Goal: Task Accomplishment & Management: Manage account settings

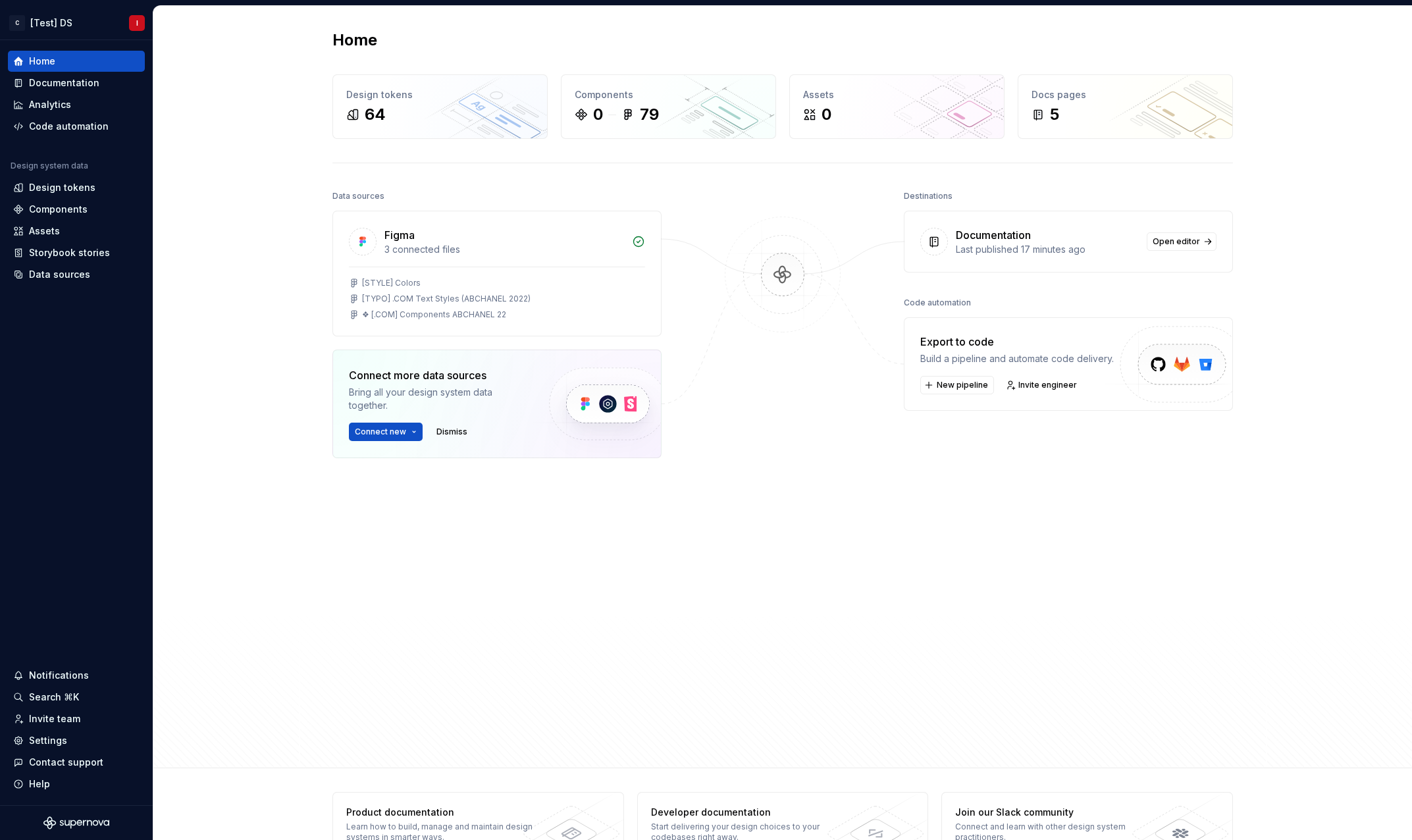
click at [555, 577] on div "Data sources Figma 3 connected files [STYLE] Colors [TYPO] .COM Text Styles (AB…" at bounding box center [497, 439] width 329 height 504
click at [55, 742] on div "Settings" at bounding box center [48, 741] width 39 height 13
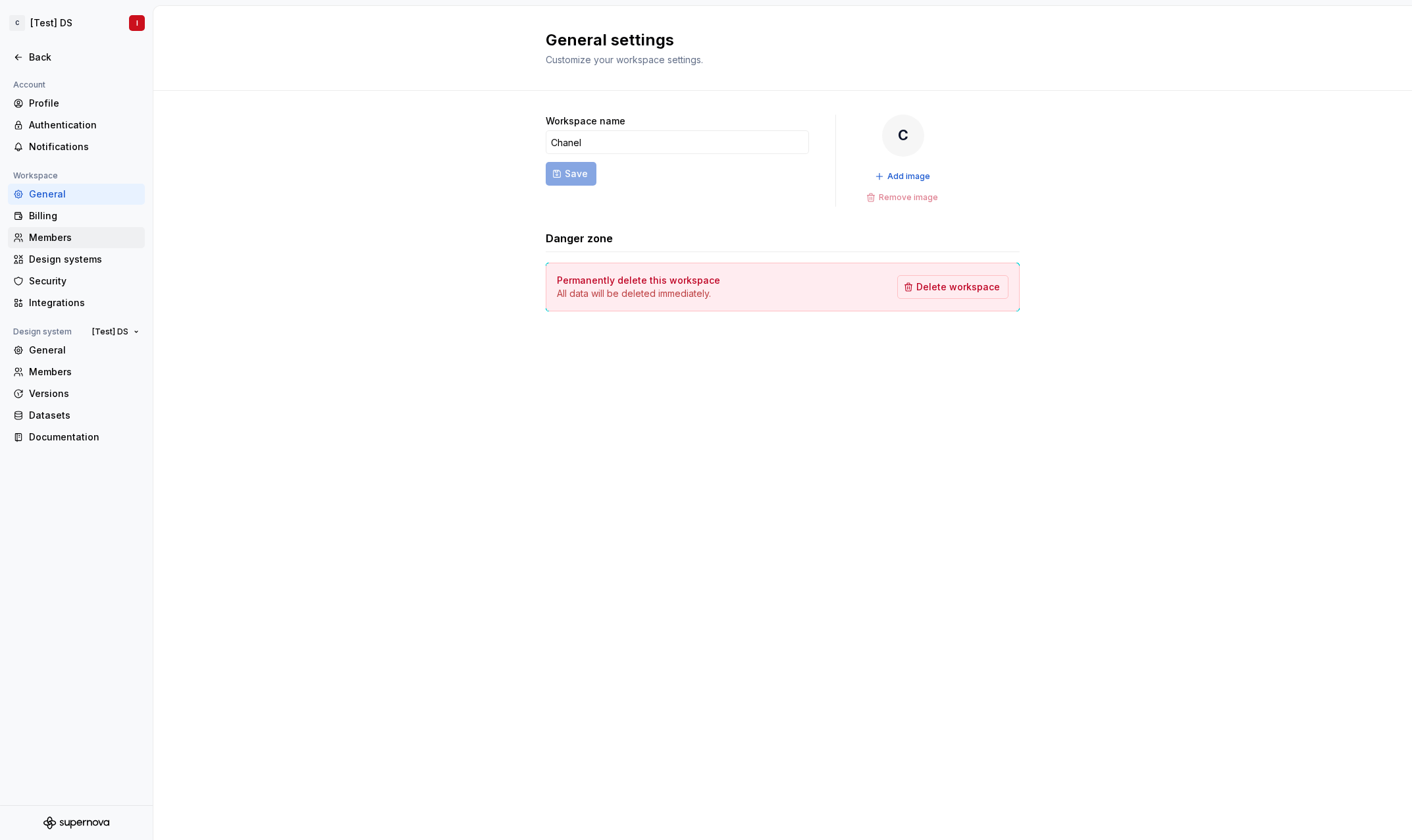
click at [62, 235] on div "Members" at bounding box center [84, 237] width 111 height 13
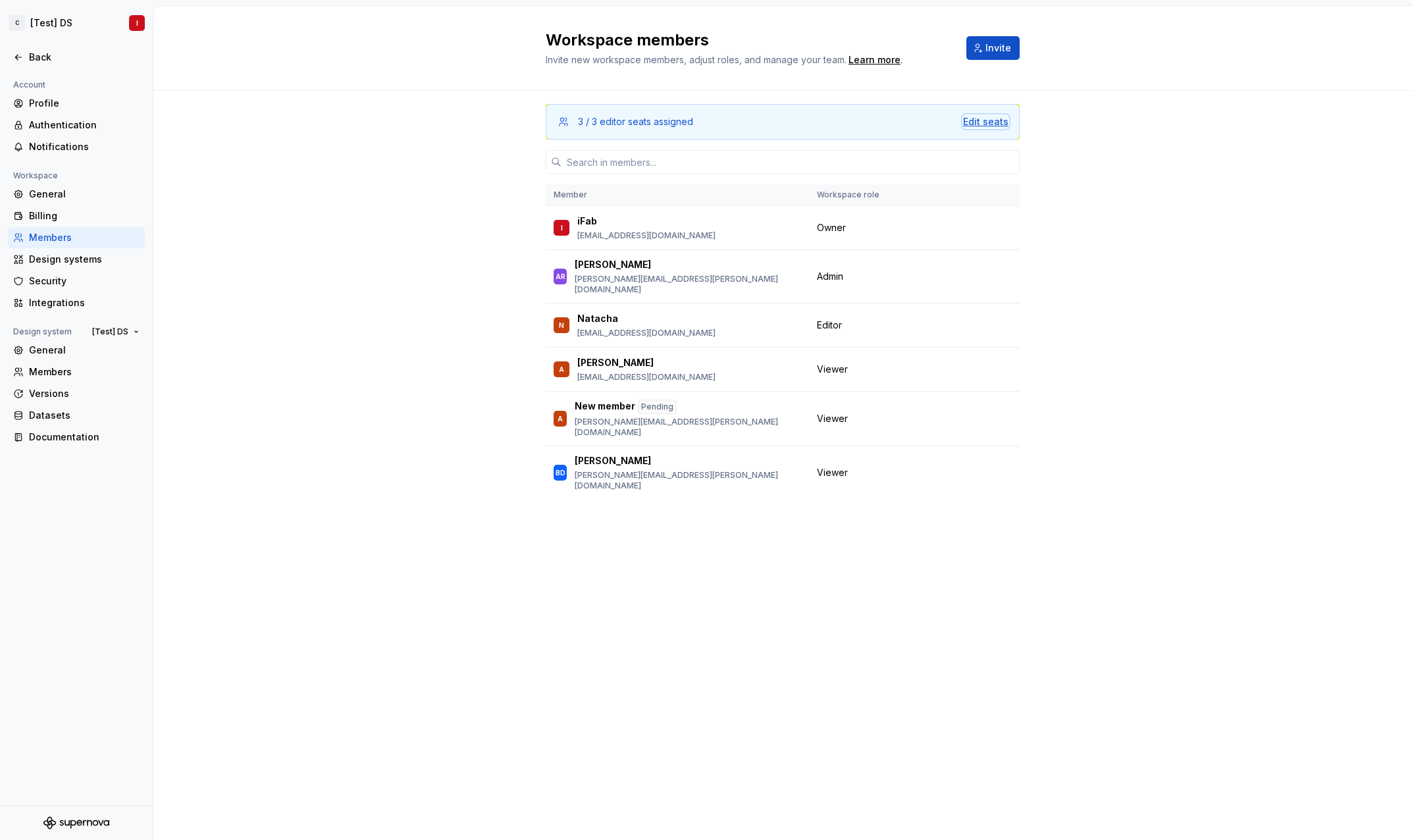
click at [993, 116] on div "Edit seats" at bounding box center [985, 122] width 46 height 13
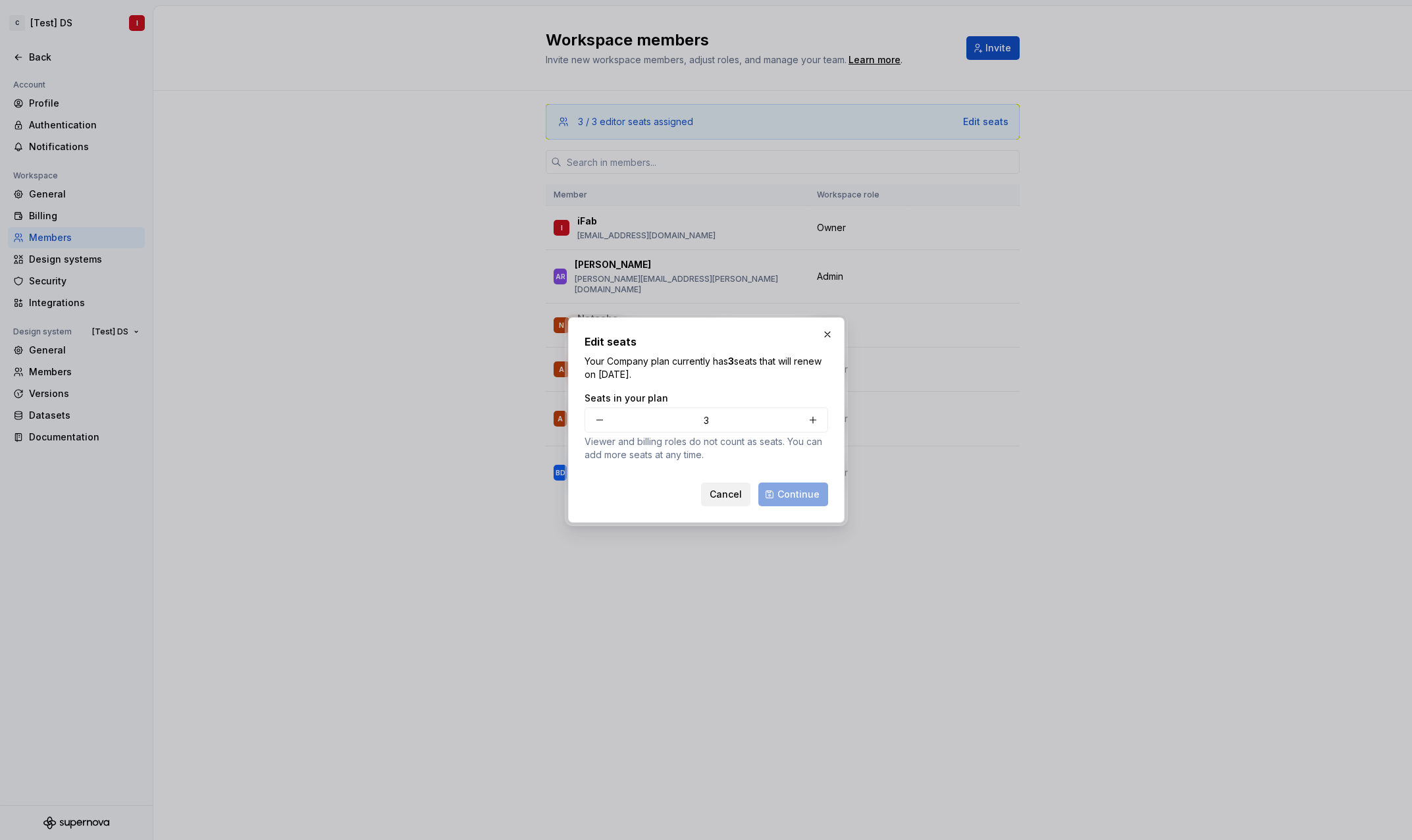
click at [714, 497] on span "Cancel" at bounding box center [725, 494] width 32 height 13
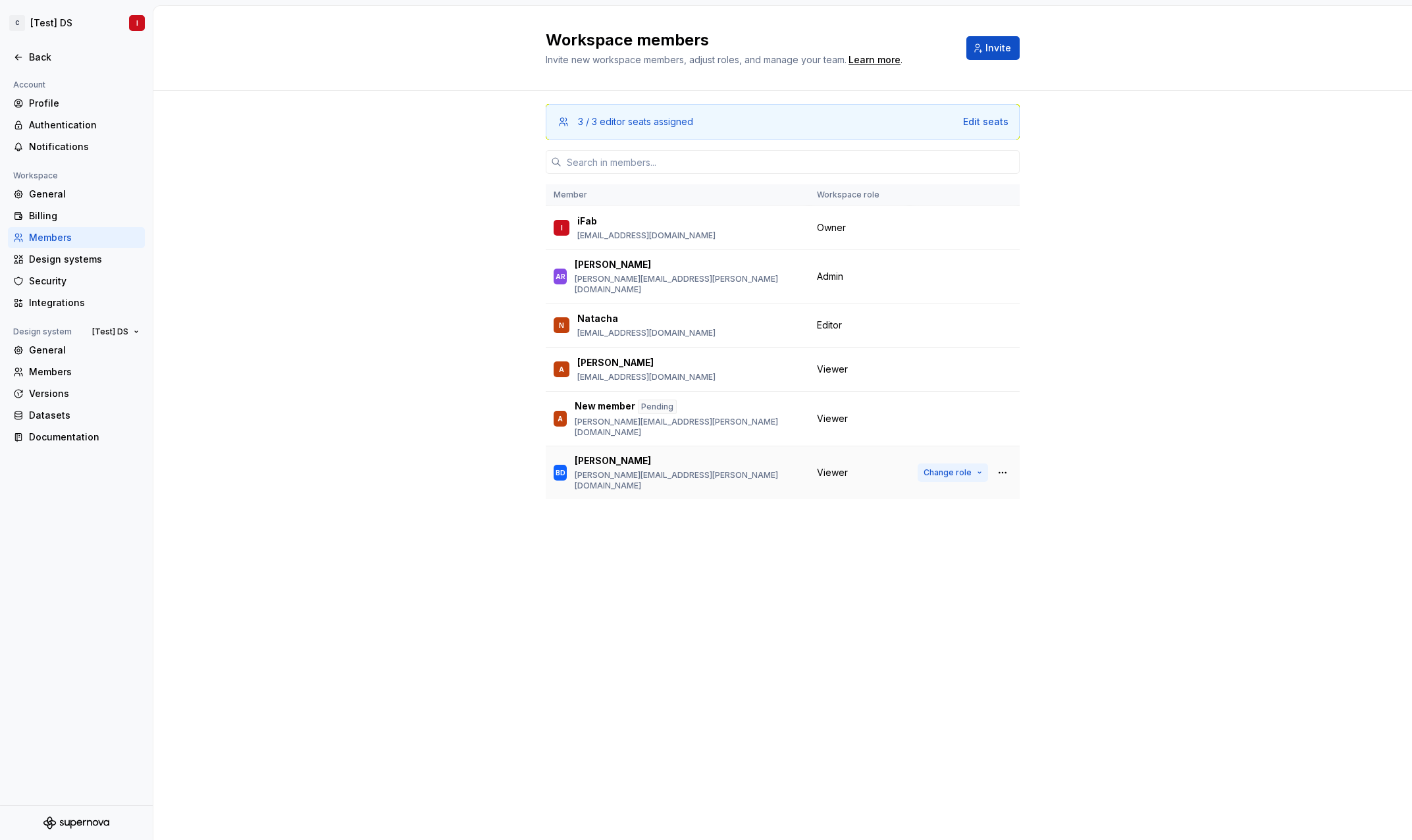
click at [963, 467] on span "Change role" at bounding box center [947, 472] width 48 height 10
click at [1064, 590] on div "Workspace members Invite new workspace members, adjust roles, and manage your t…" at bounding box center [782, 422] width 1259 height 834
click at [976, 464] on button "Change role" at bounding box center [953, 473] width 71 height 18
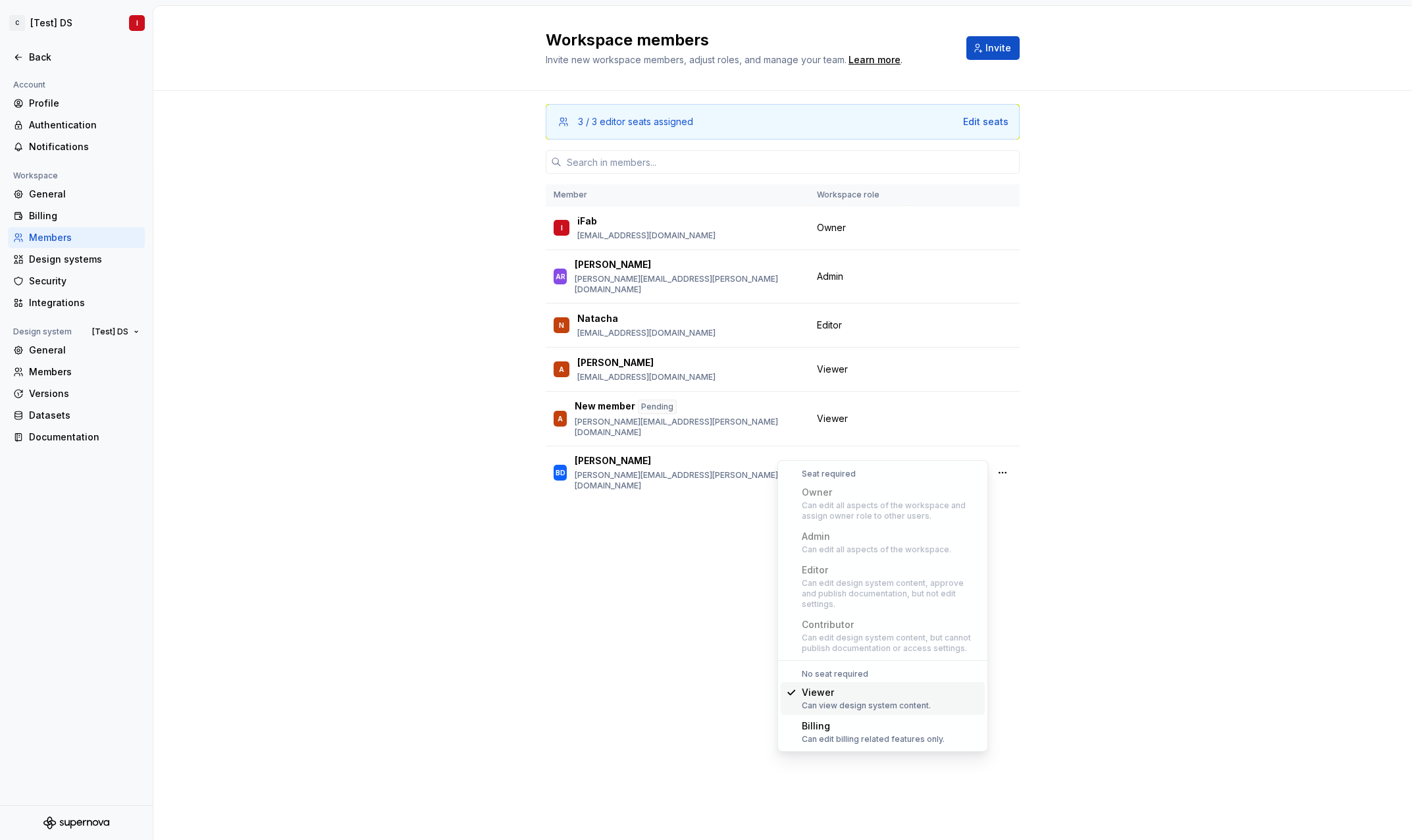
click at [849, 632] on div "Can edit design system content, but cannot publish documentation or access sett…" at bounding box center [890, 643] width 177 height 21
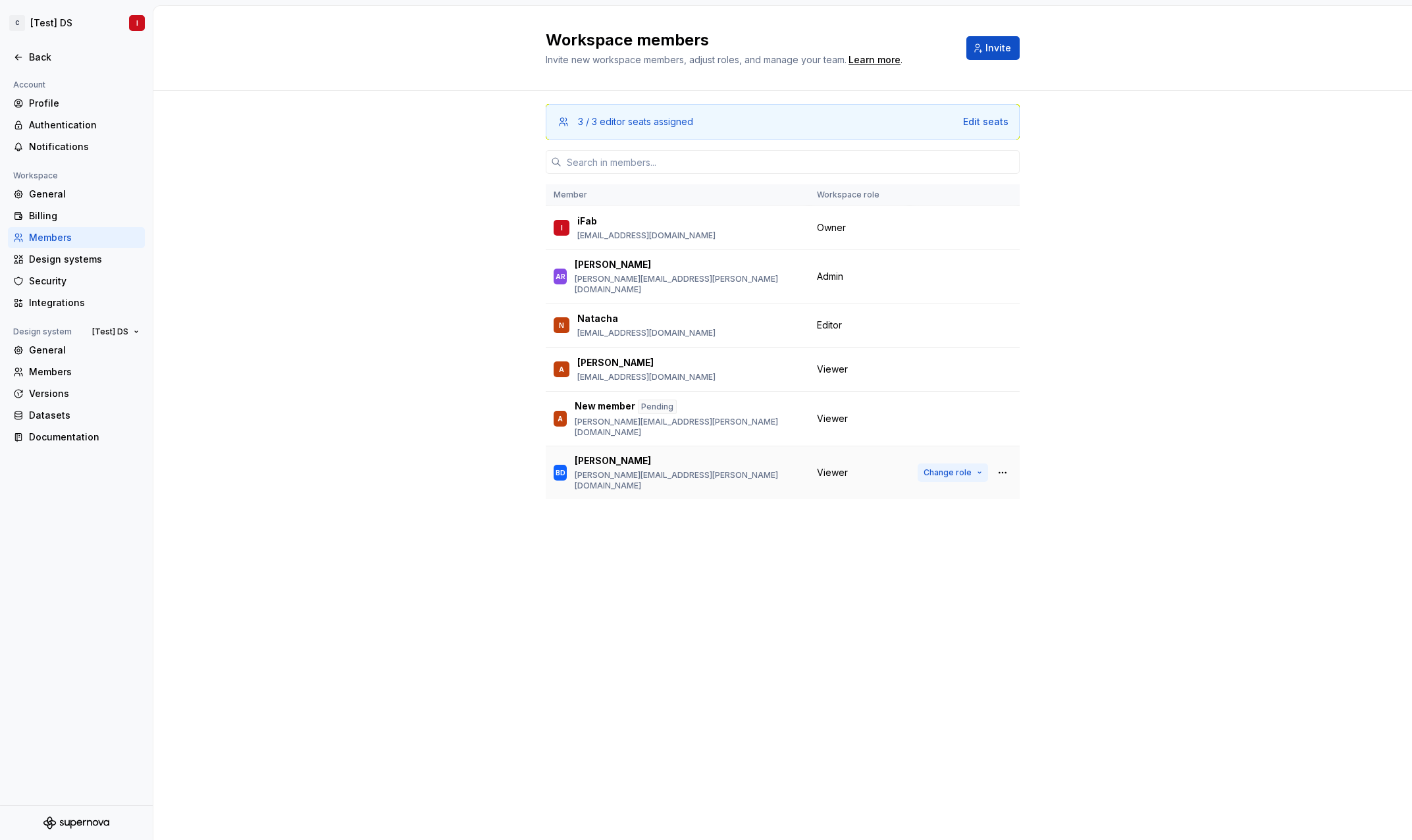
click at [972, 464] on button "Change role" at bounding box center [953, 473] width 71 height 18
click at [659, 550] on div "Workspace members Invite new workspace members, adjust roles, and manage your t…" at bounding box center [782, 422] width 1259 height 834
click at [1000, 124] on div "Edit seats" at bounding box center [985, 122] width 46 height 13
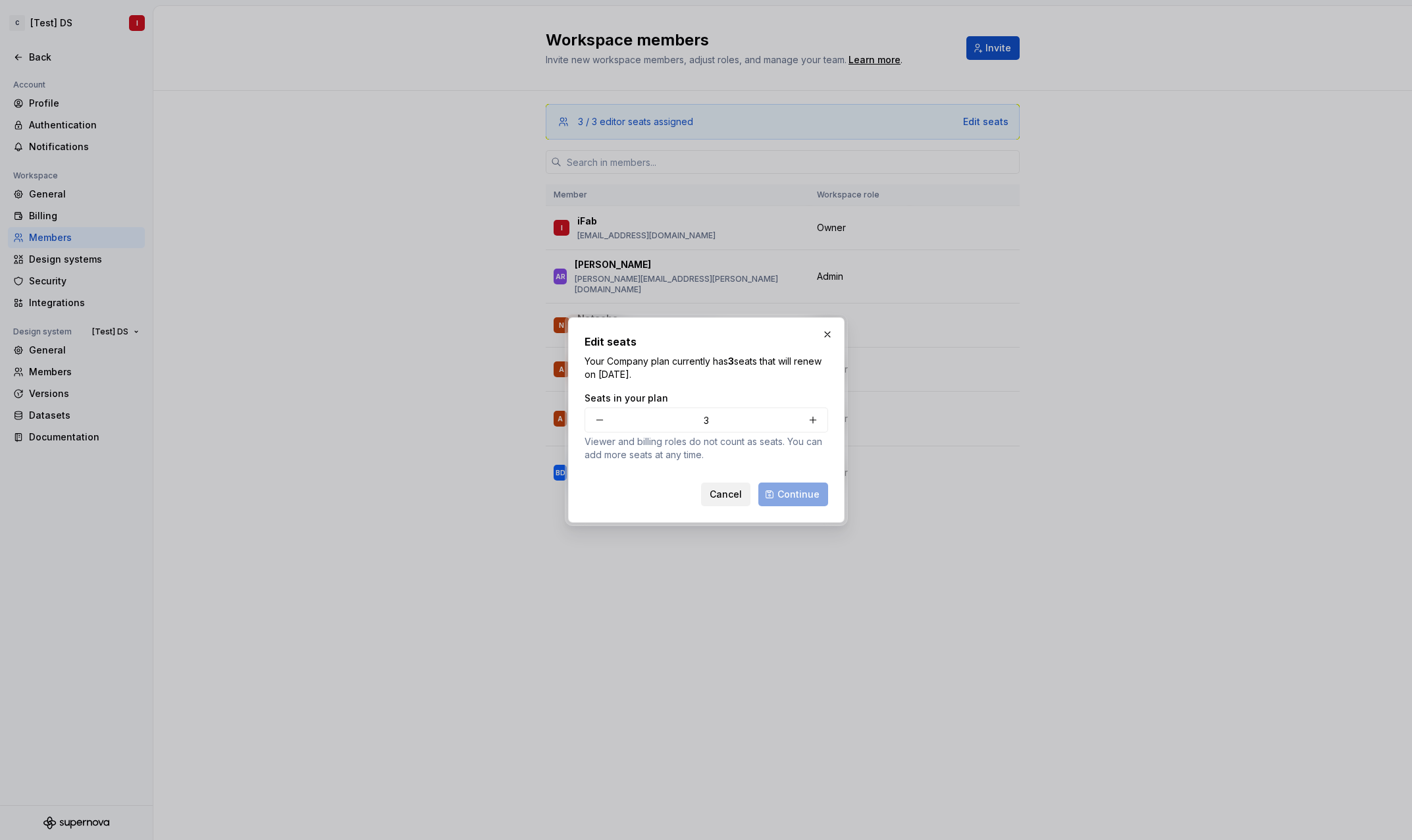
click at [733, 494] on span "Cancel" at bounding box center [725, 494] width 32 height 13
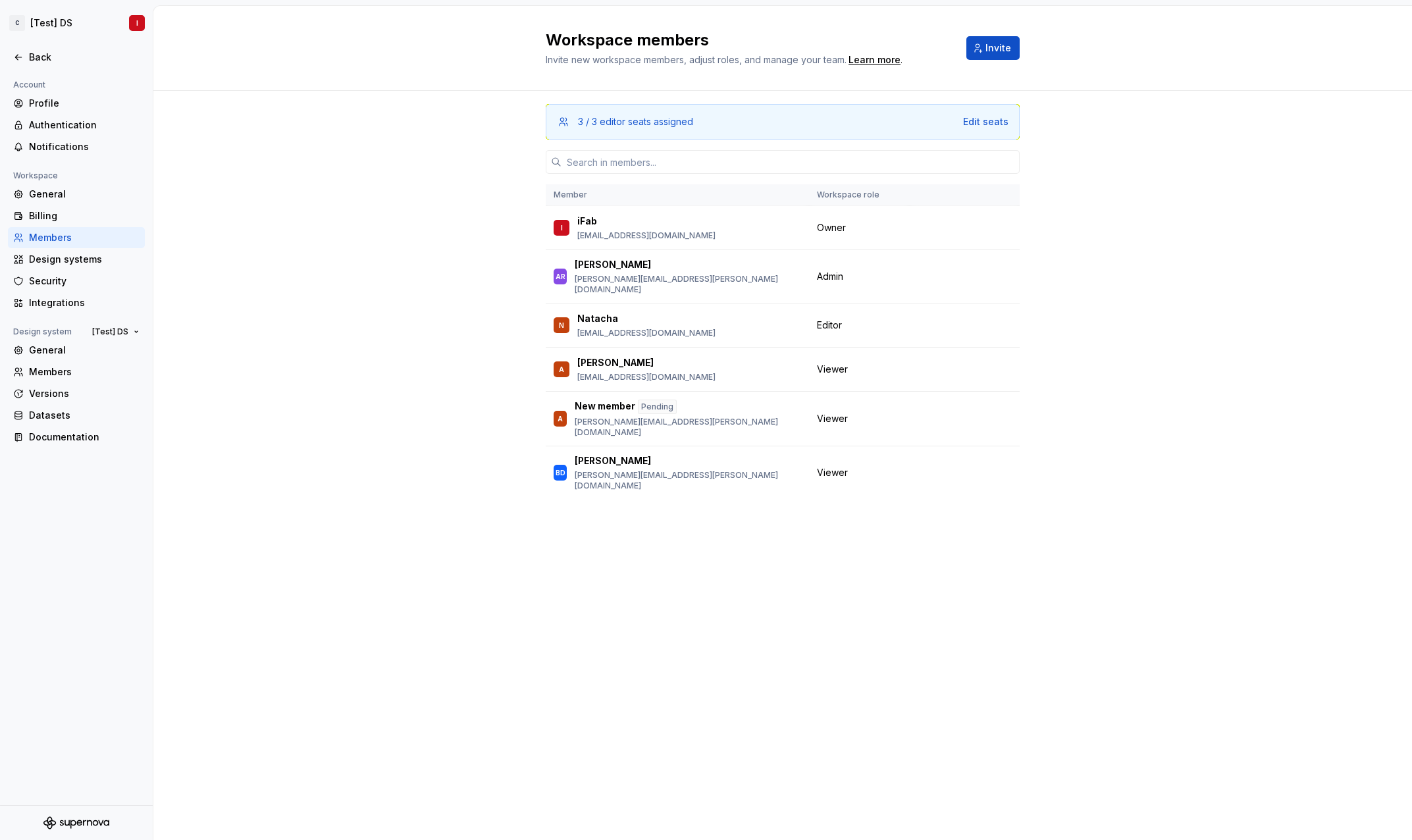
click at [798, 570] on div "Workspace members Invite new workspace members, adjust roles, and manage your t…" at bounding box center [782, 422] width 1259 height 834
click at [229, 376] on div "3 / 3 editor seats assigned Edit seats Member Workspace role I iFab fabrice.bil…" at bounding box center [782, 319] width 1259 height 458
